Goal: Task Accomplishment & Management: Use online tool/utility

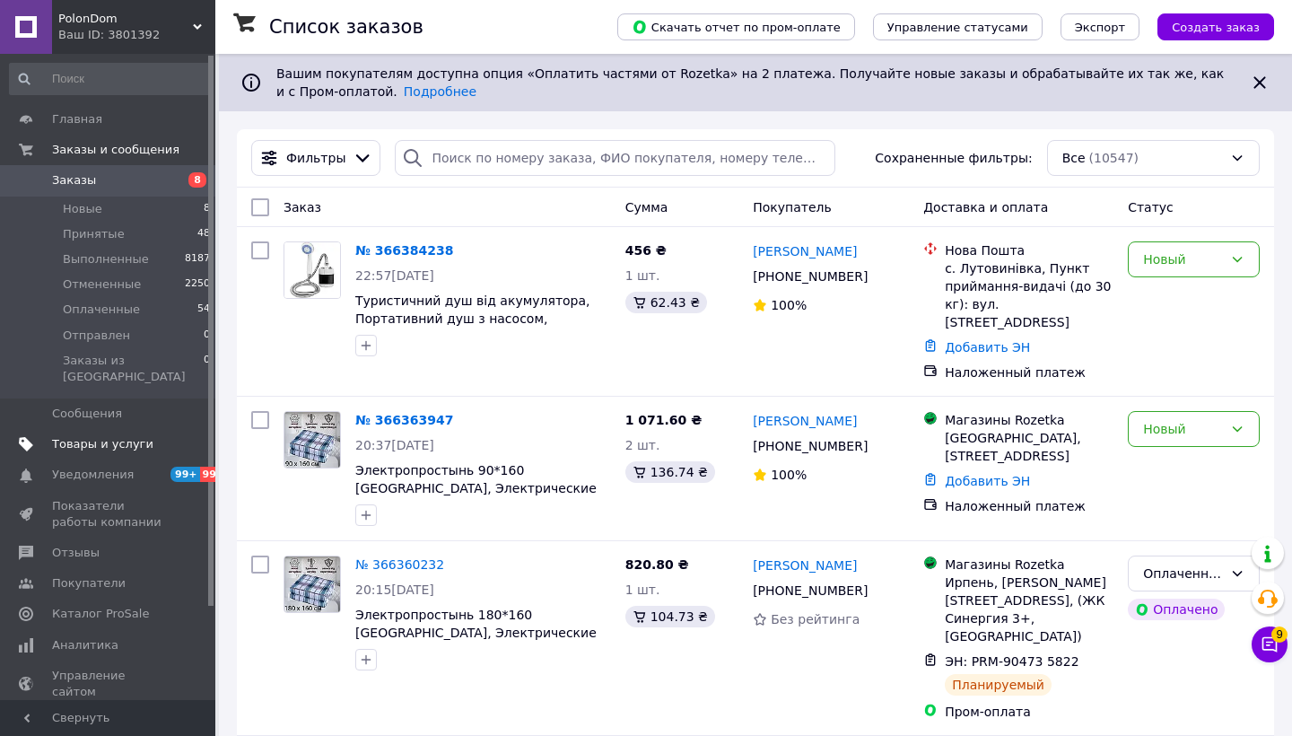
click at [83, 436] on span "Товары и услуги" at bounding box center [102, 444] width 101 height 16
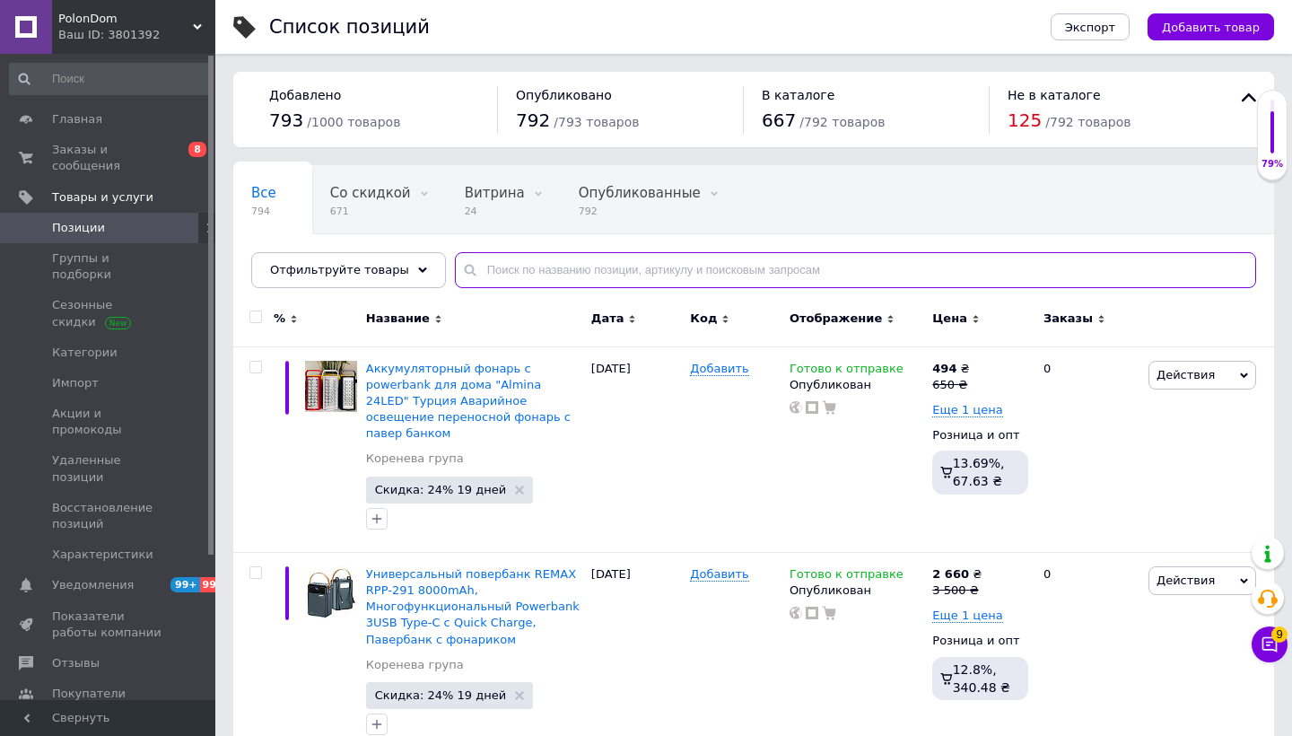
click at [531, 271] on input "text" at bounding box center [855, 270] width 801 height 36
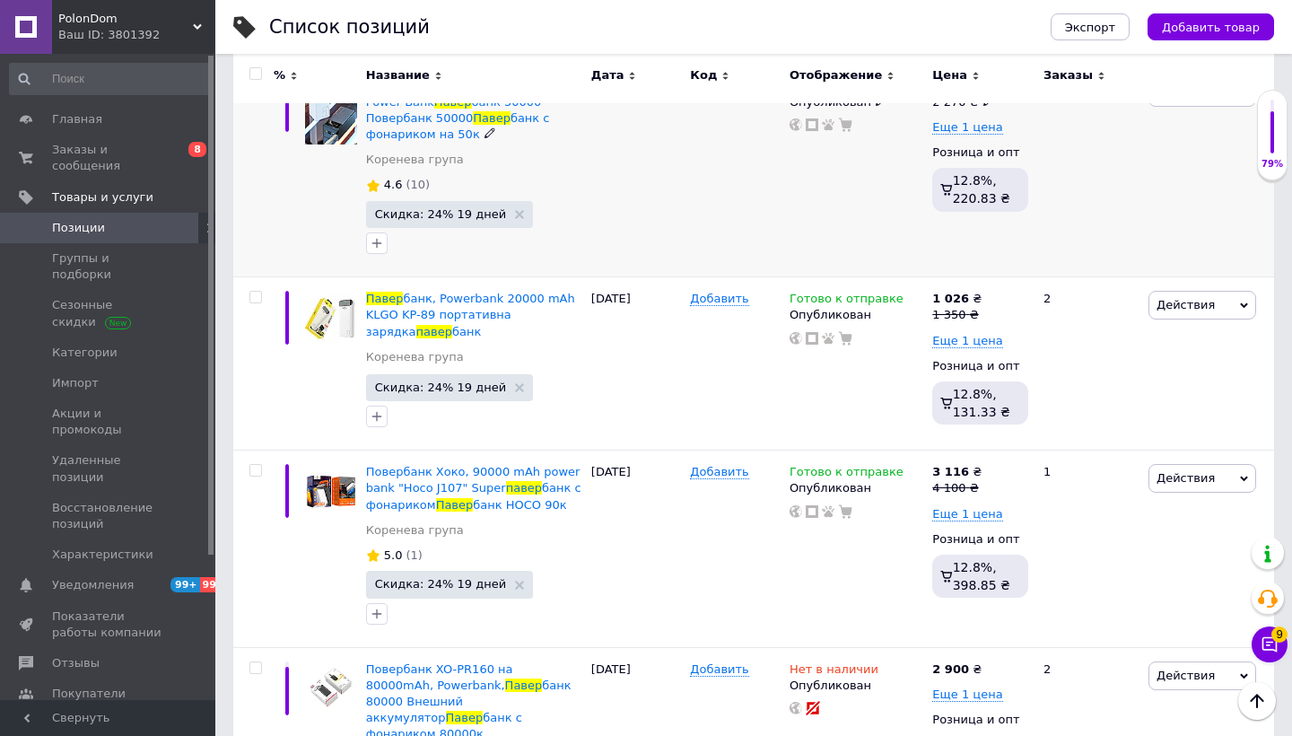
scroll to position [717, 0]
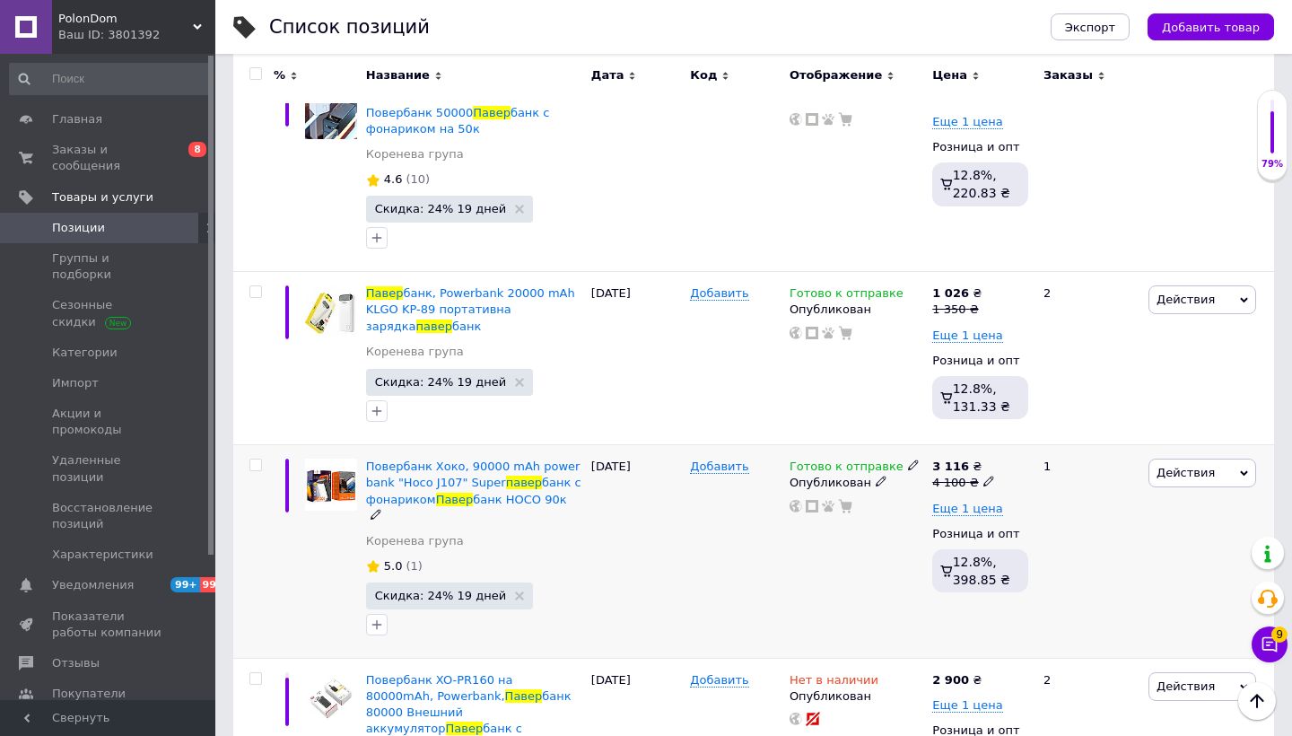
type input "павер"
click at [261, 459] on span at bounding box center [255, 465] width 13 height 13
click at [261, 459] on input "checkbox" at bounding box center [255, 465] width 12 height 12
checkbox input "true"
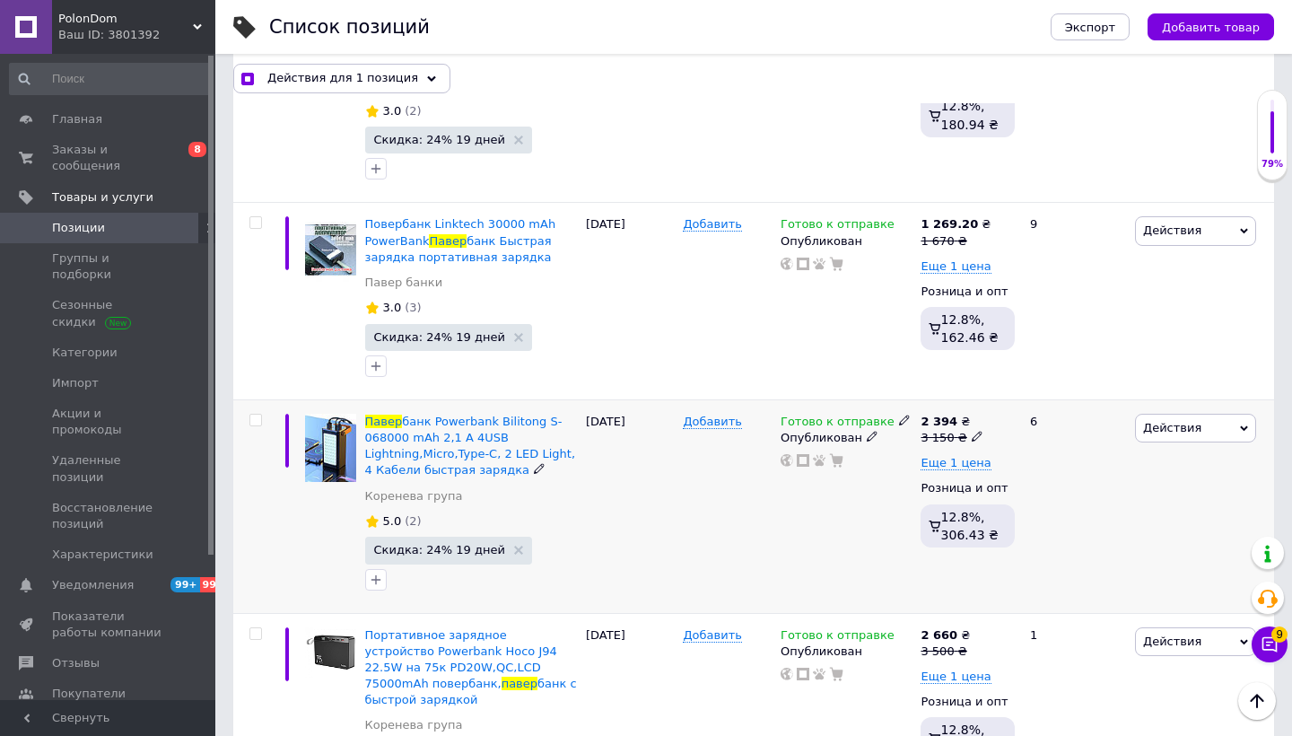
scroll to position [2205, 0]
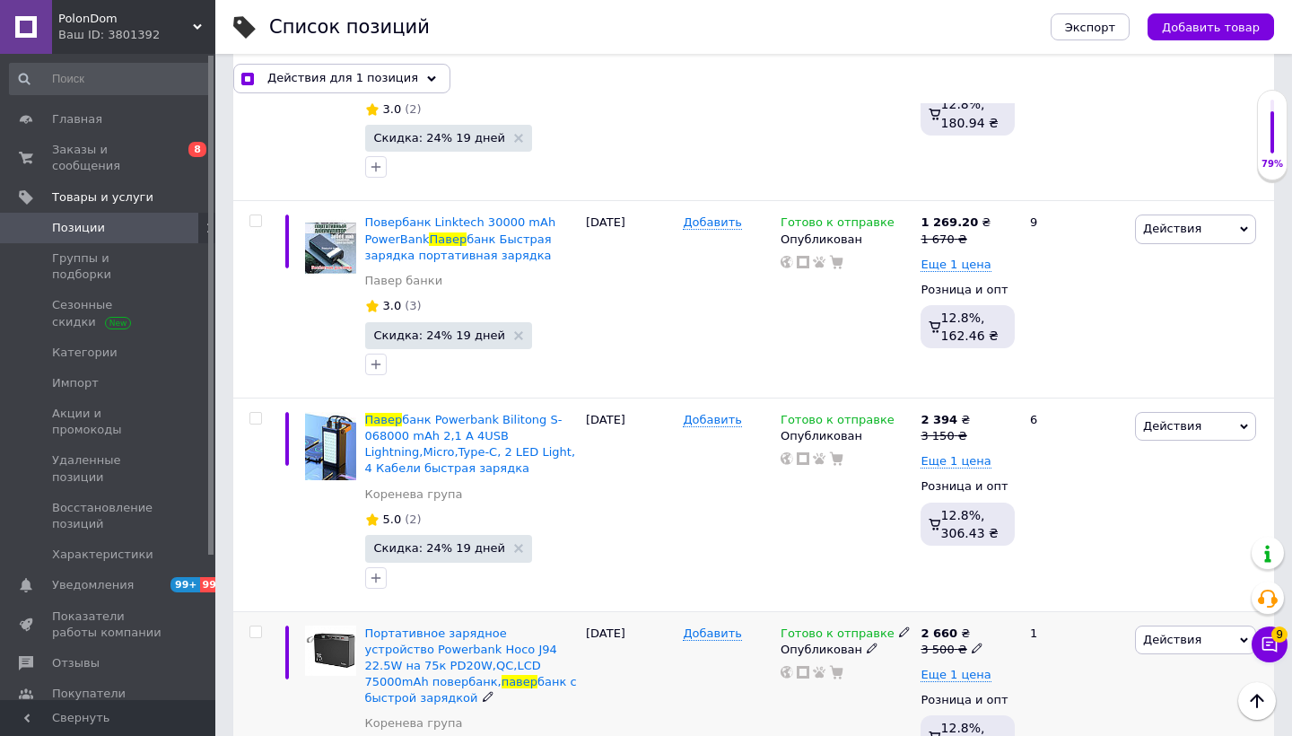
click at [256, 626] on input "checkbox" at bounding box center [255, 632] width 12 height 12
checkbox input "true"
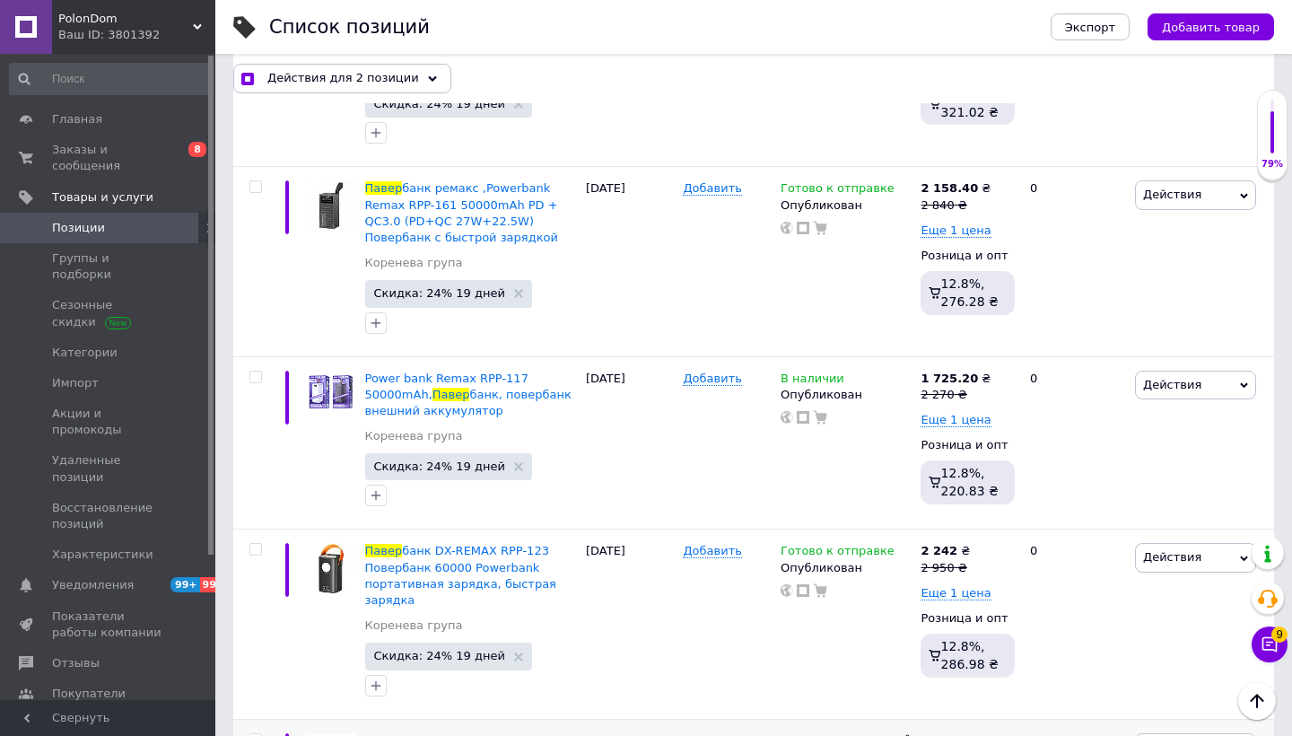
scroll to position [3438, 0]
click at [251, 735] on input "checkbox" at bounding box center [255, 741] width 12 height 12
checkbox input "true"
click at [1089, 28] on span "Экспорт" at bounding box center [1090, 27] width 50 height 13
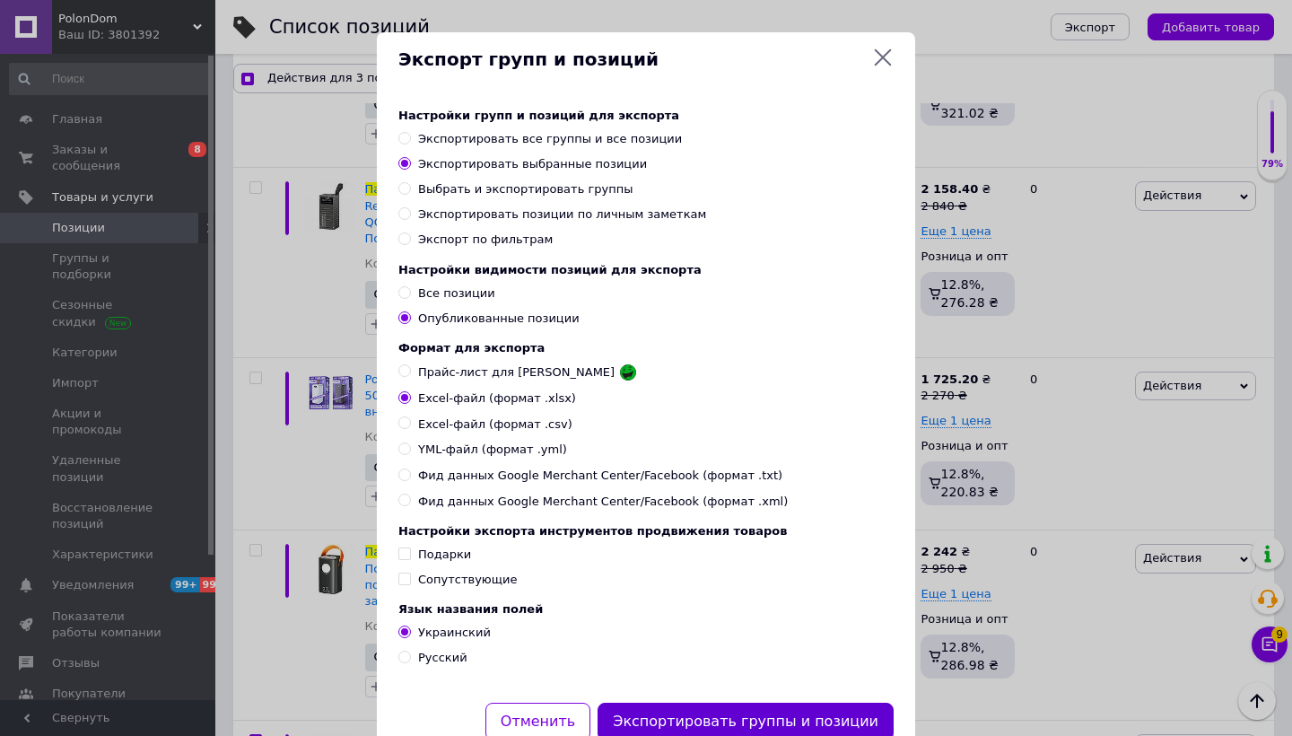
click at [735, 719] on button "Экспортировать группы и позиции" at bounding box center [746, 722] width 296 height 39
checkbox input "true"
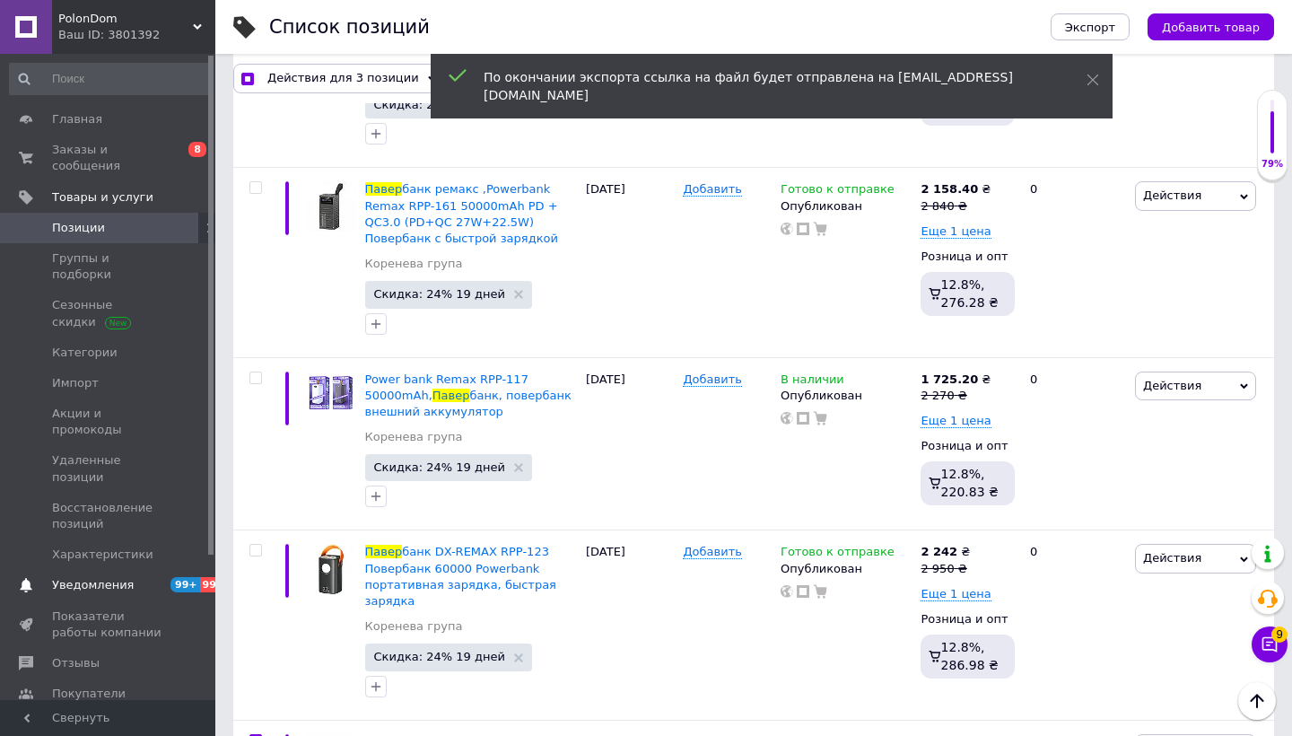
click at [103, 577] on span "Уведомления" at bounding box center [93, 585] width 82 height 16
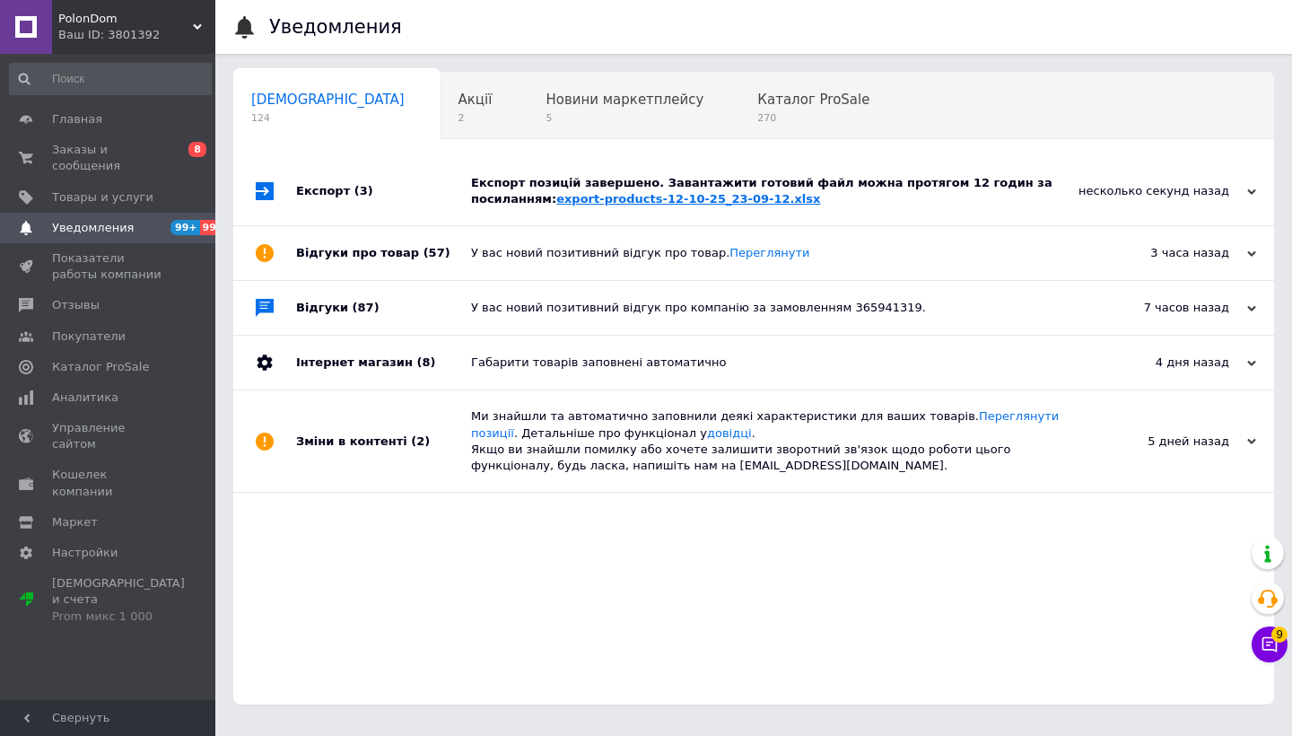
click at [620, 193] on link "export-products-12-10-25_23-09-12.xlsx" at bounding box center [688, 198] width 264 height 13
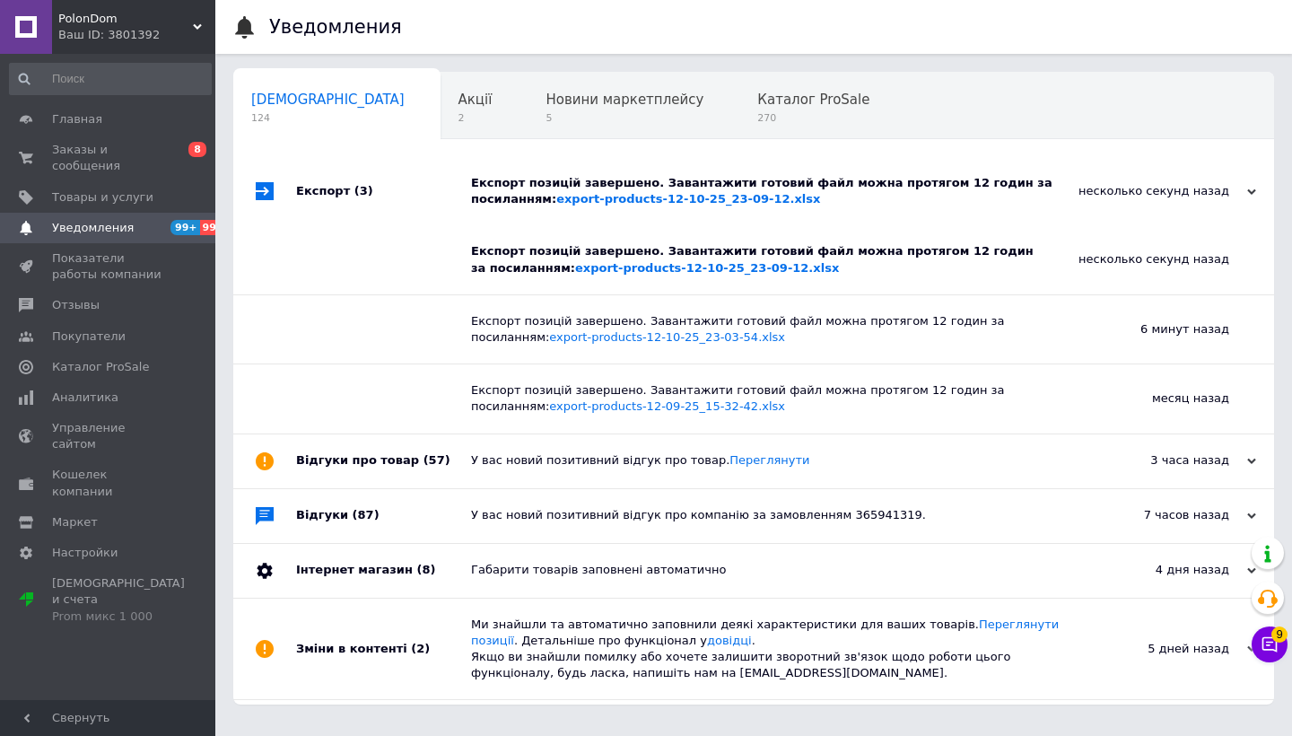
click at [173, 21] on span "PolonDom" at bounding box center [125, 19] width 135 height 16
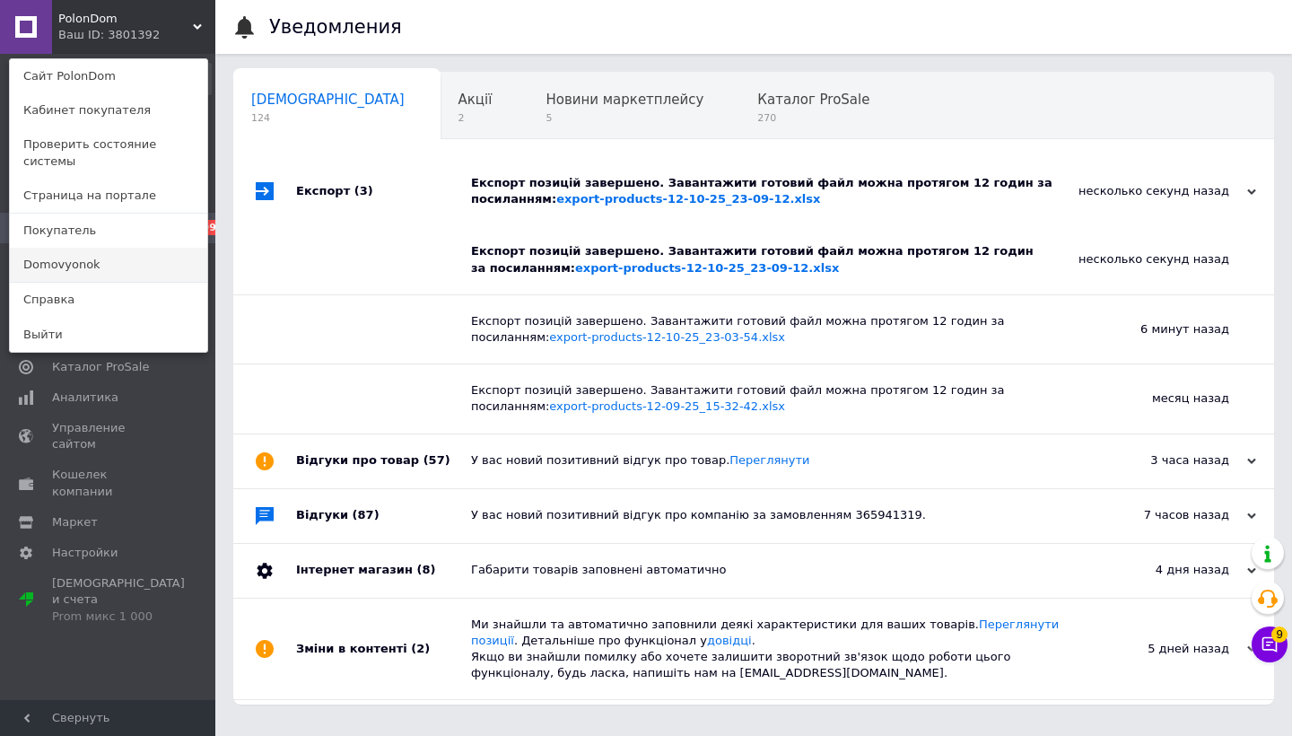
click at [79, 248] on link "Domovyonok" at bounding box center [108, 265] width 197 height 34
